Goal: Use online tool/utility: Utilize a website feature to perform a specific function

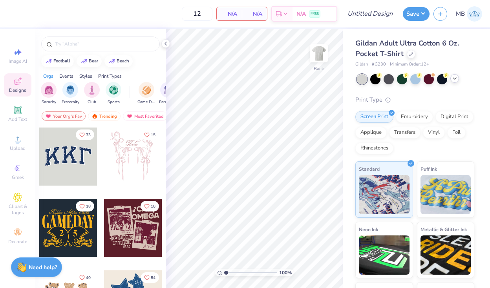
click at [456, 80] on icon at bounding box center [454, 78] width 6 height 6
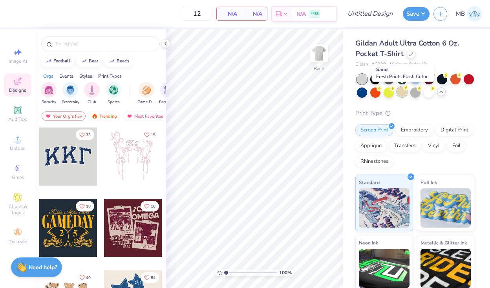
click at [405, 92] on div at bounding box center [402, 92] width 10 height 10
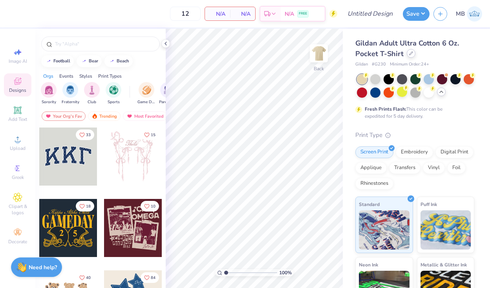
click at [410, 55] on icon at bounding box center [411, 53] width 4 height 4
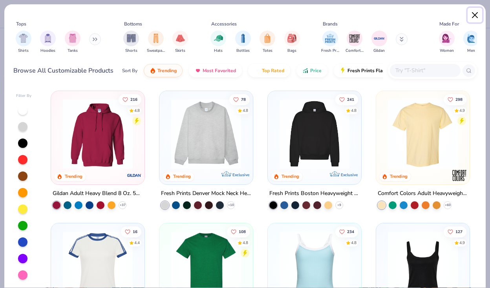
click at [469, 17] on button "Close" at bounding box center [474, 15] width 15 height 15
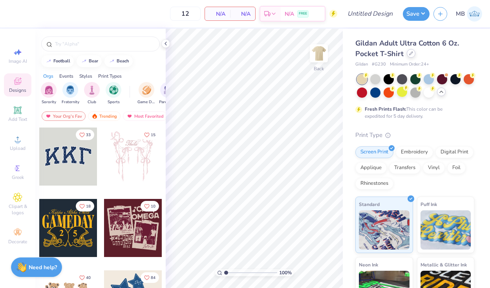
click at [410, 54] on icon at bounding box center [411, 53] width 4 height 4
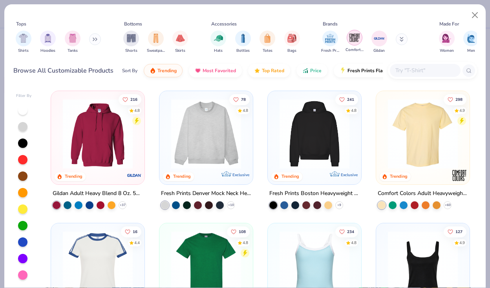
click at [351, 39] on img "filter for Comfort Colors" at bounding box center [354, 38] width 12 height 12
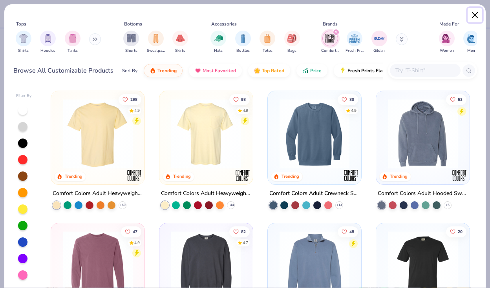
click at [472, 21] on button "Close" at bounding box center [474, 15] width 15 height 15
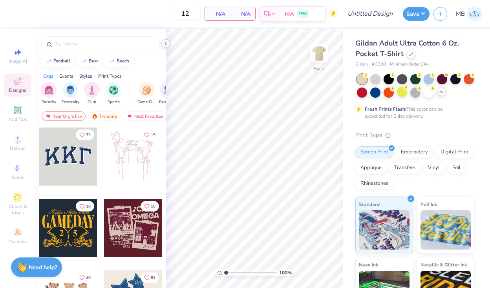
click at [167, 44] on icon at bounding box center [165, 43] width 6 height 6
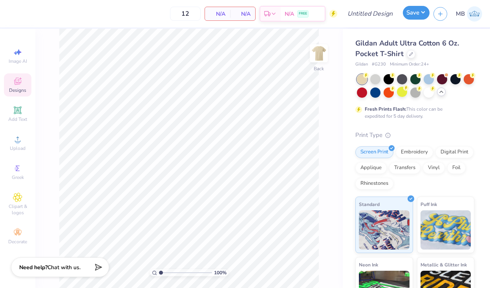
click at [422, 14] on button "Save" at bounding box center [416, 13] width 27 height 14
